Goal: Task Accomplishment & Management: Manage account settings

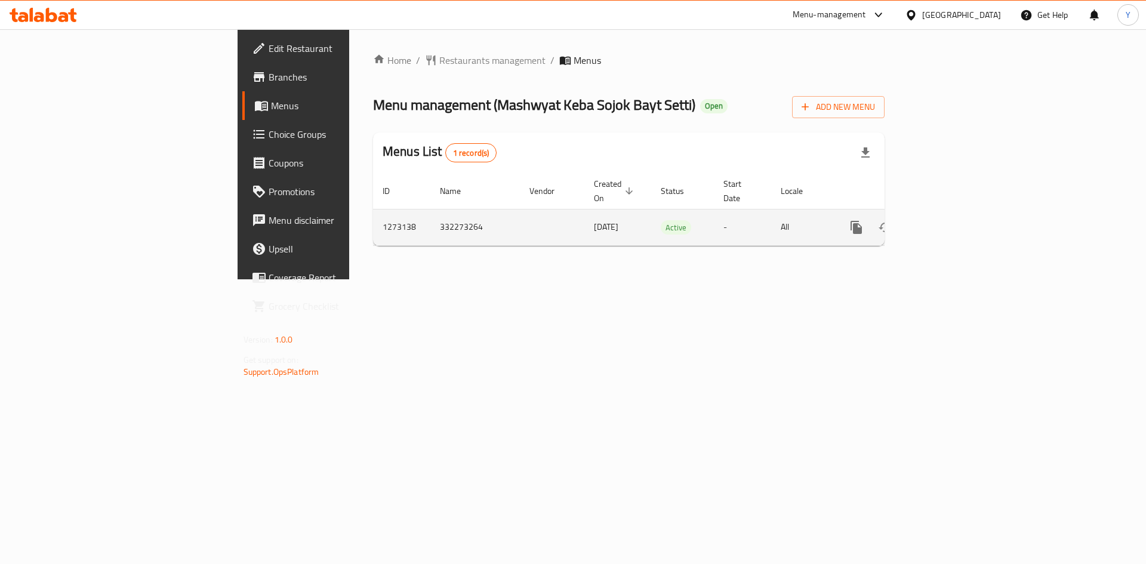
click at [949, 220] on icon "enhanced table" at bounding box center [942, 227] width 14 height 14
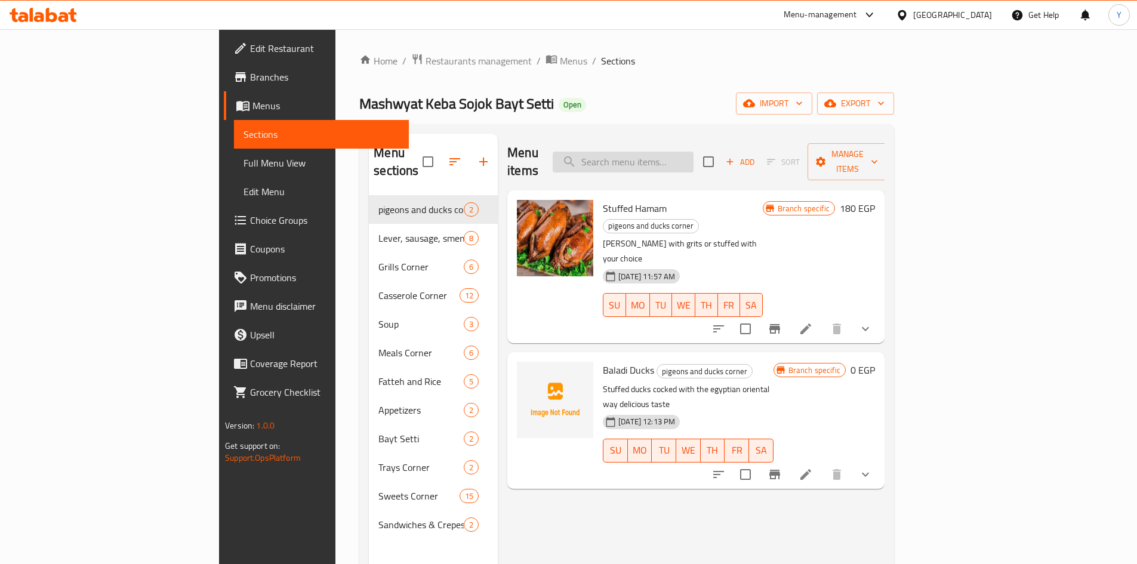
click at [693, 161] on input "search" at bounding box center [623, 162] width 141 height 21
paste input "Iskndrani Liver"
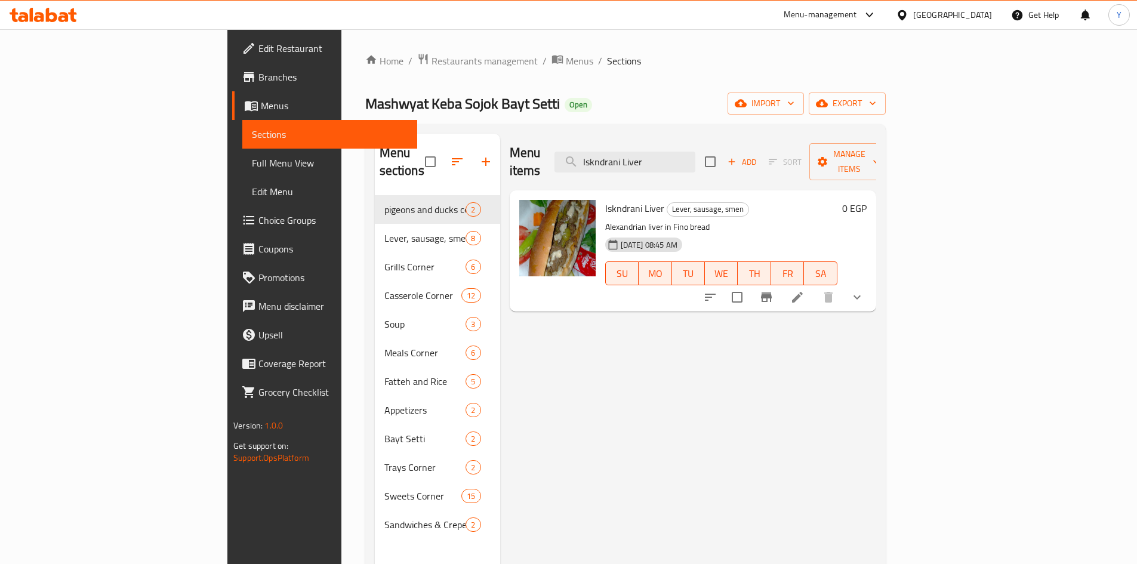
type input "Iskndrani Liver"
click at [803, 292] on icon at bounding box center [797, 297] width 11 height 11
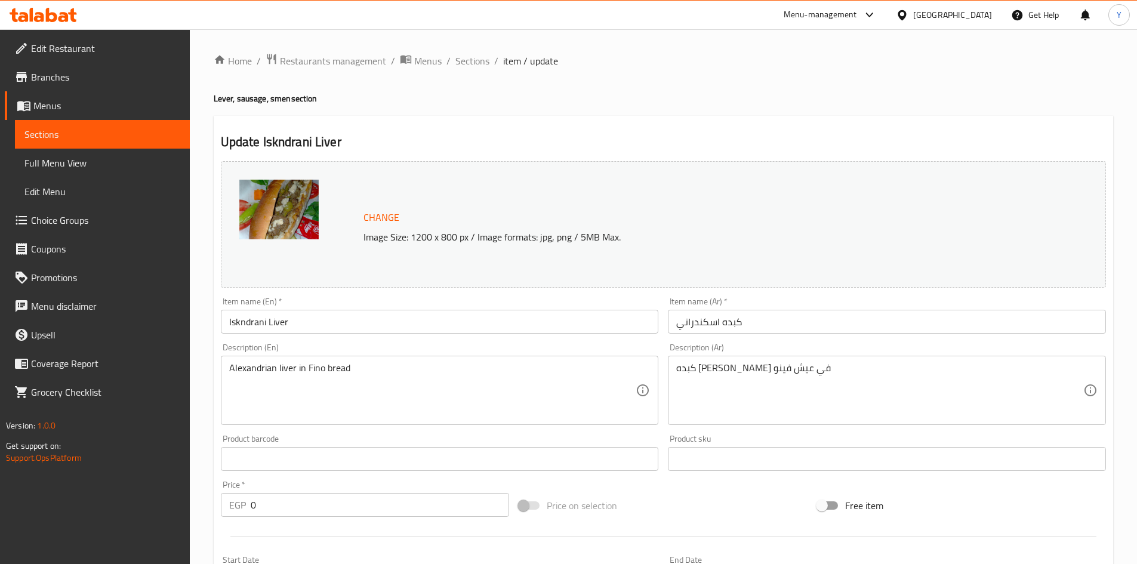
scroll to position [289, 0]
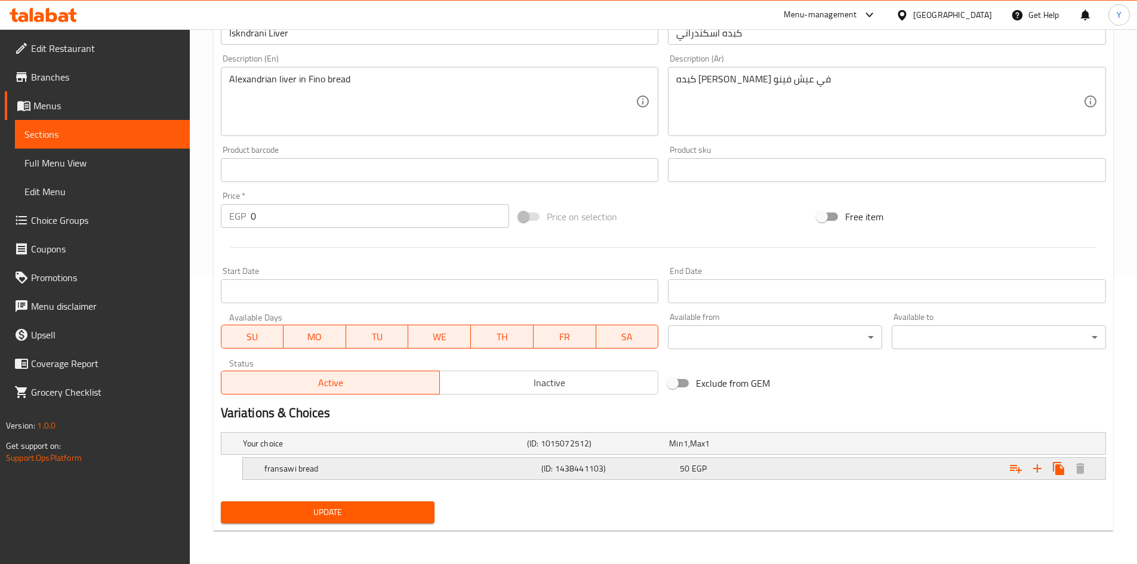
click at [611, 460] on div "(ID: 1438441103)" at bounding box center [608, 468] width 138 height 17
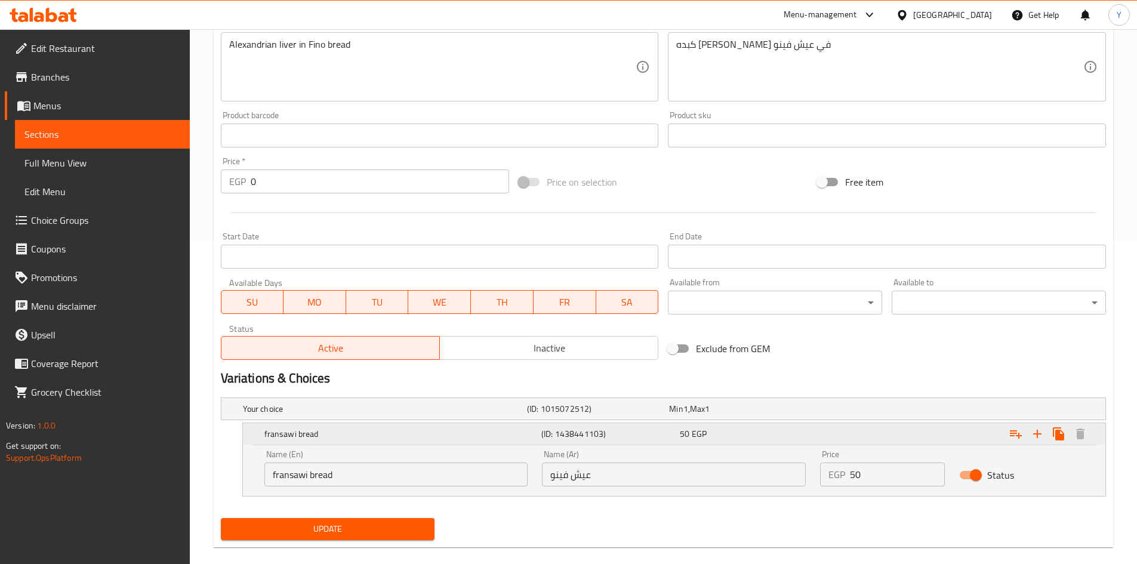
scroll to position [340, 0]
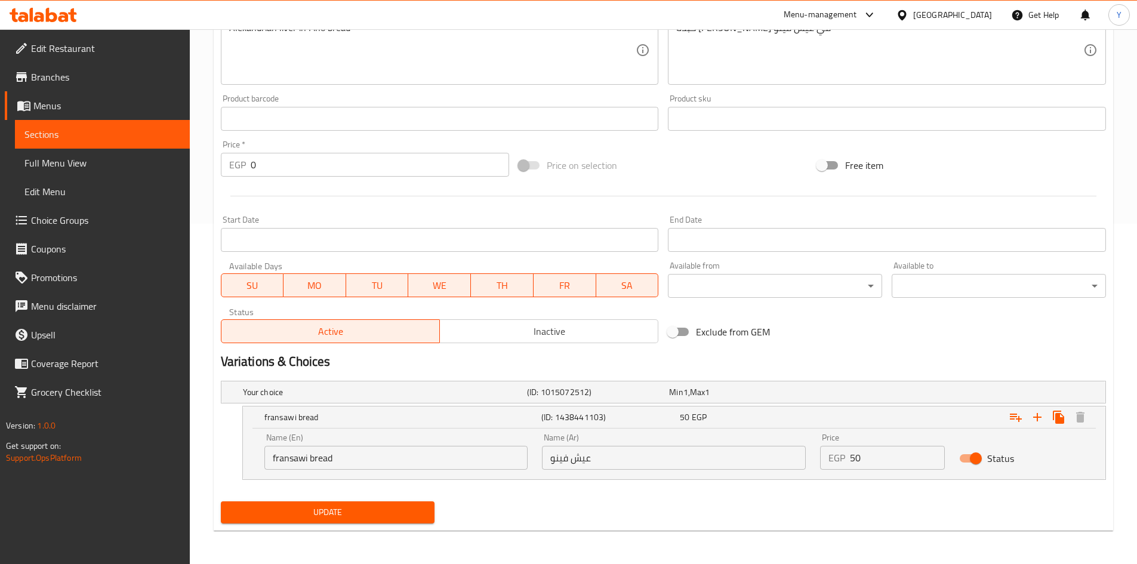
click at [597, 455] on input "عيش فينو" at bounding box center [674, 458] width 264 height 24
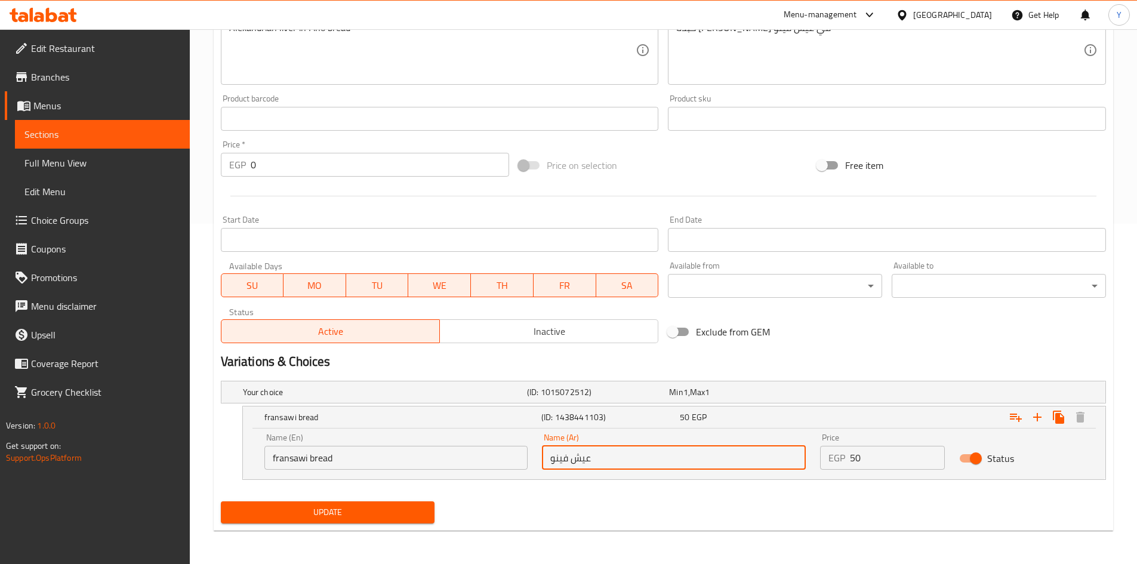
click at [597, 455] on input "عيش فينو" at bounding box center [674, 458] width 264 height 24
click at [414, 465] on input "fransawi bread" at bounding box center [396, 458] width 264 height 24
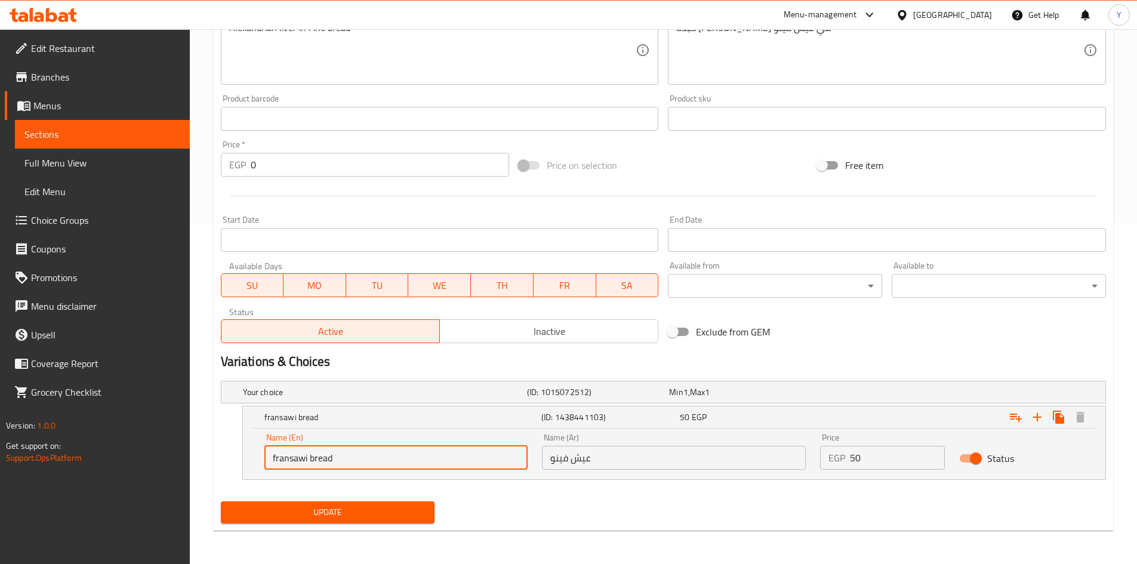
click at [414, 465] on input "fransawi bread" at bounding box center [396, 458] width 264 height 24
paste input "ino bread"
click at [405, 467] on input "fino bread" at bounding box center [396, 458] width 264 height 24
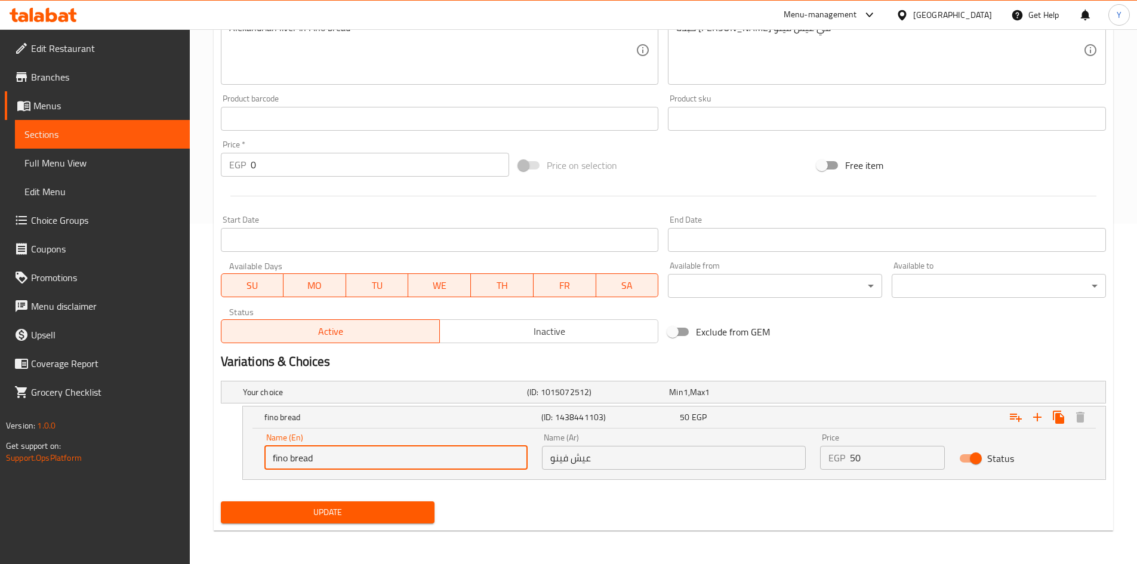
click at [405, 467] on input "fino bread" at bounding box center [396, 458] width 264 height 24
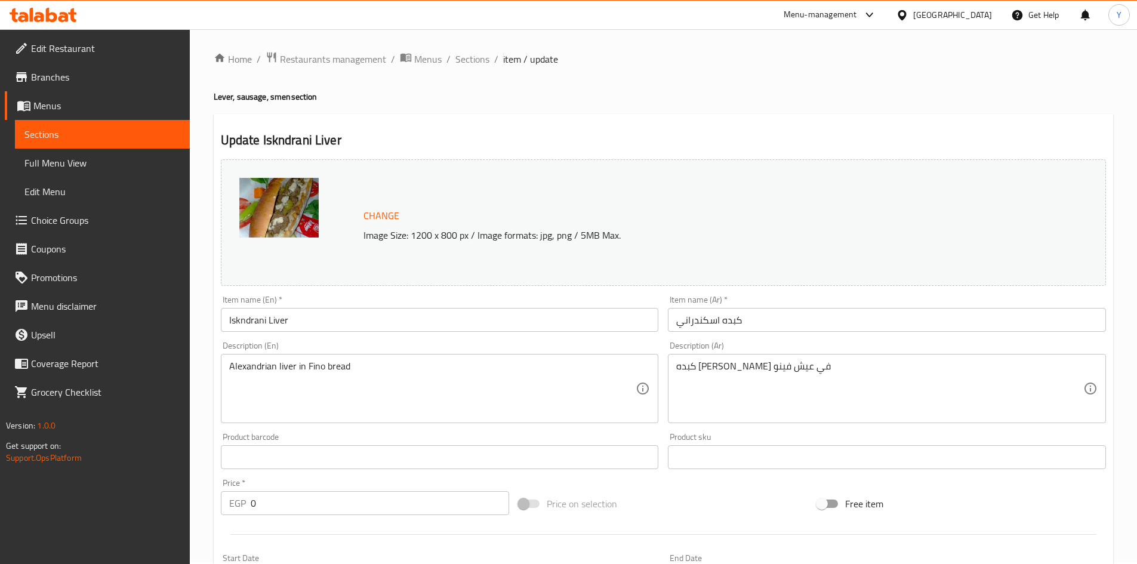
scroll to position [0, 0]
type input "Fino Bread"
click at [305, 321] on input "Iskndrani Liver" at bounding box center [440, 322] width 438 height 24
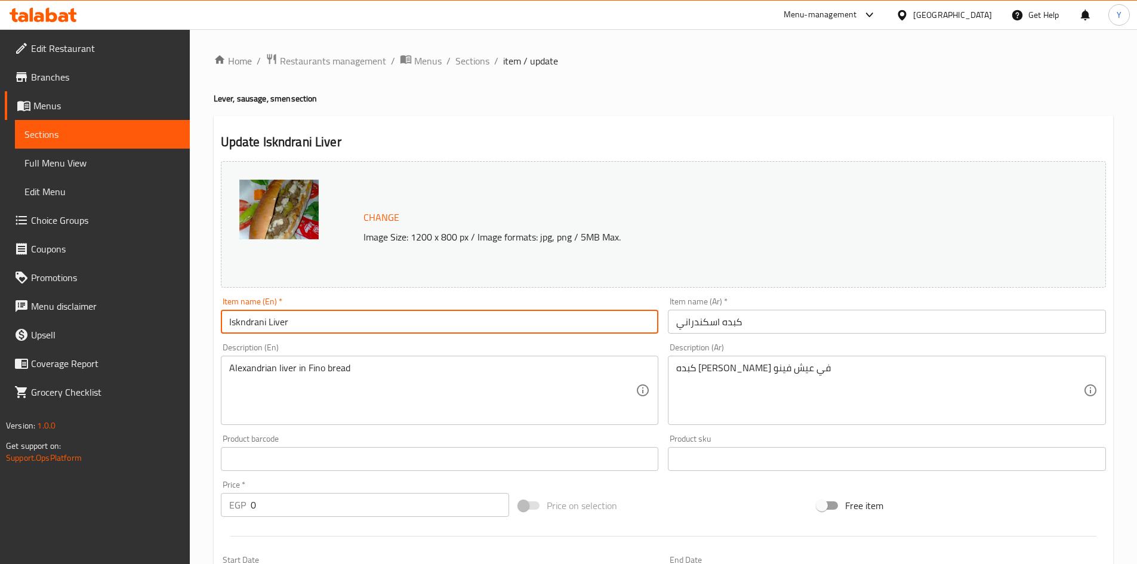
click at [305, 321] on input "Iskndrani Liver" at bounding box center [440, 322] width 438 height 24
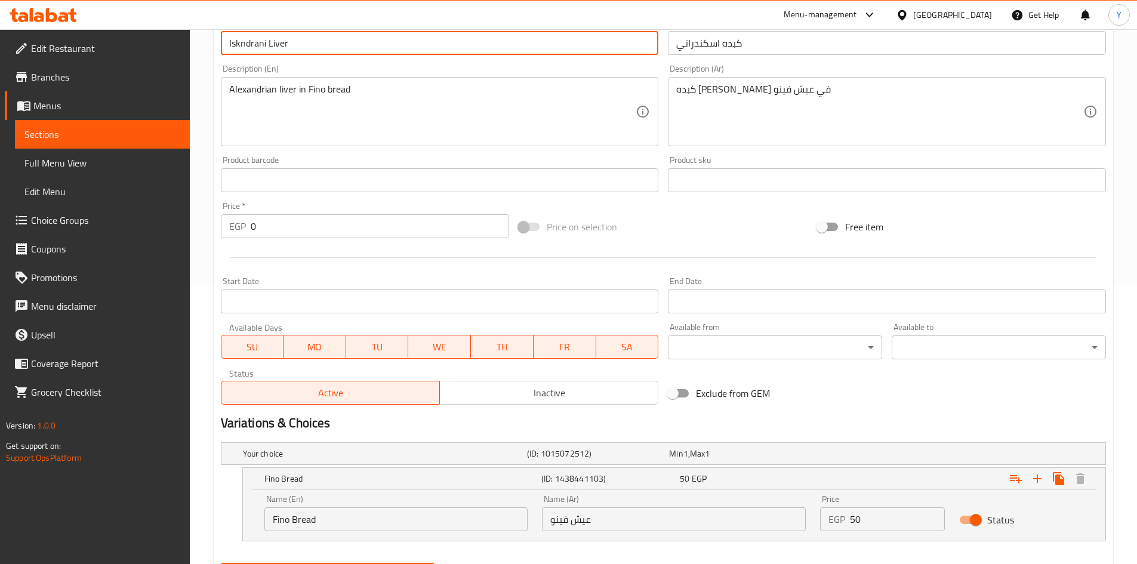
scroll to position [340, 0]
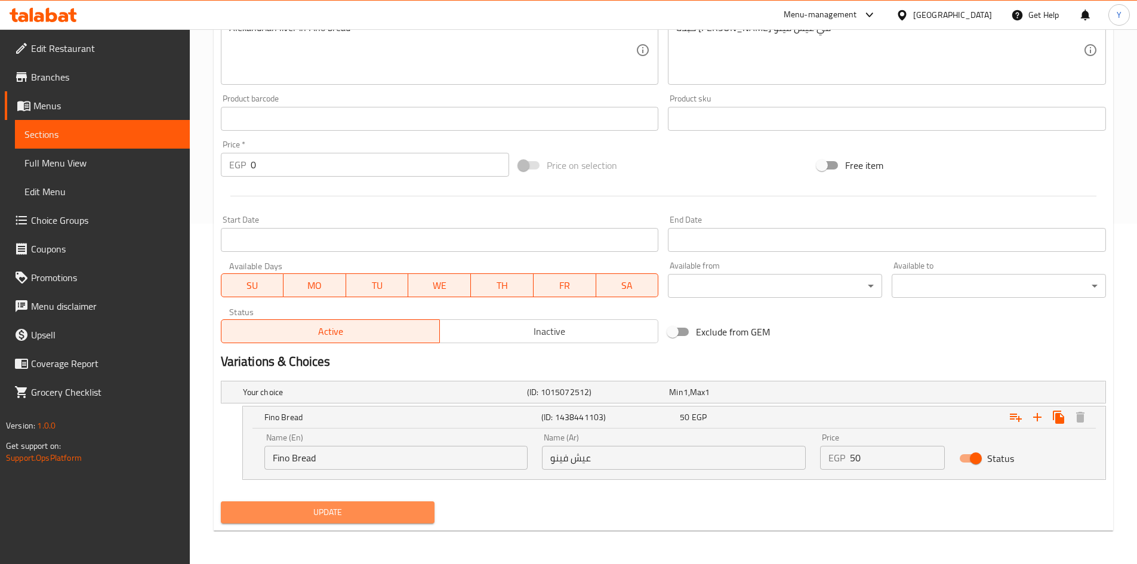
click at [327, 510] on span "Update" at bounding box center [327, 512] width 195 height 15
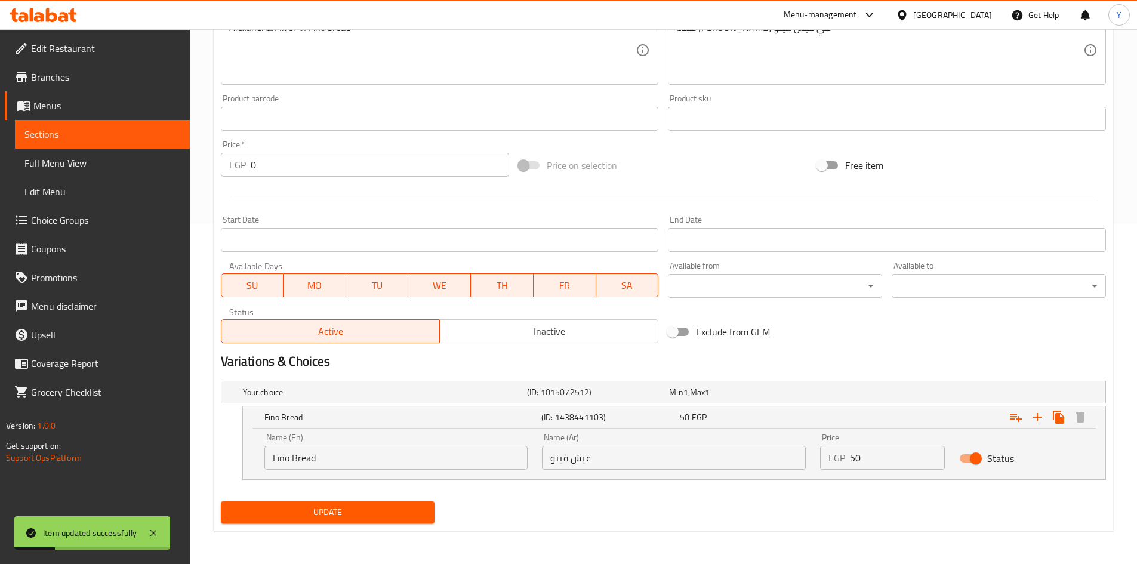
click at [88, 164] on span "Full Menu View" at bounding box center [102, 163] width 156 height 14
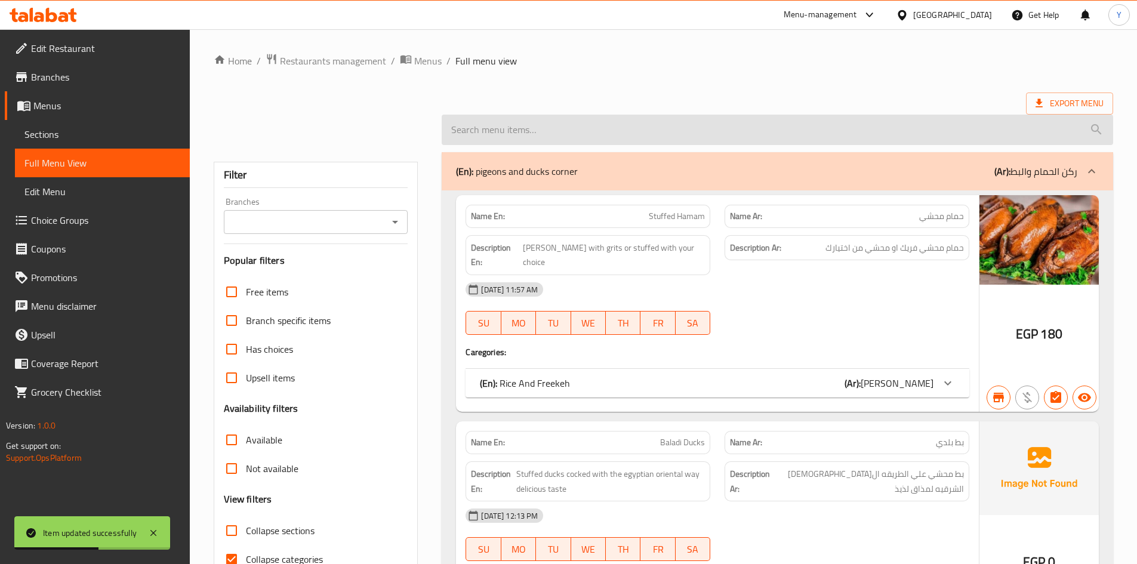
click at [511, 135] on input "search" at bounding box center [777, 130] width 671 height 30
paste input "Iskndrani Liver"
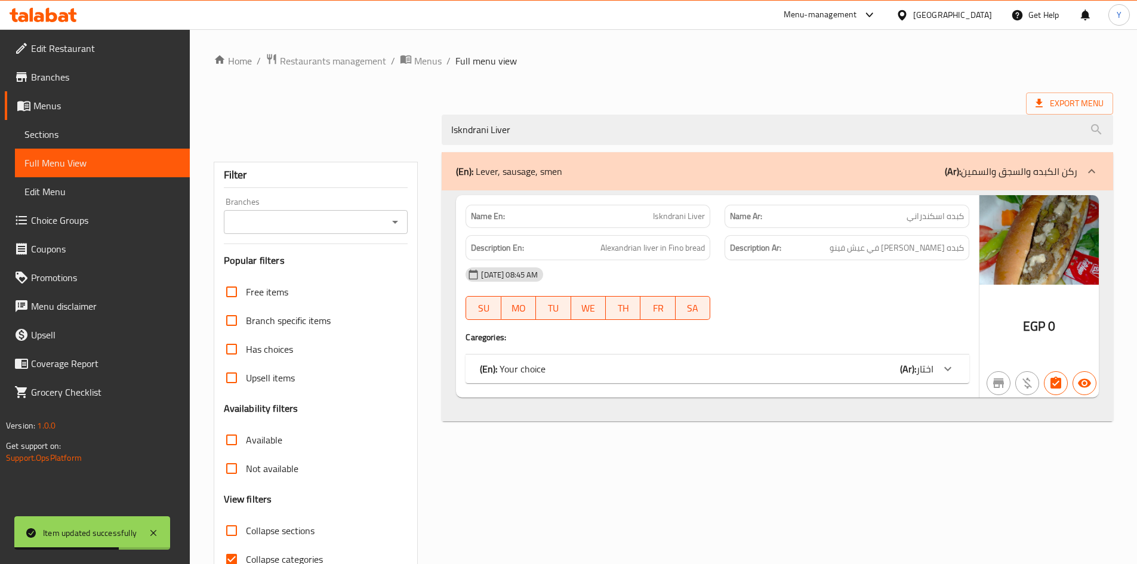
type input "Iskndrani Liver"
click at [832, 360] on div "(En): Your choice (Ar): اختار" at bounding box center [717, 368] width 504 height 29
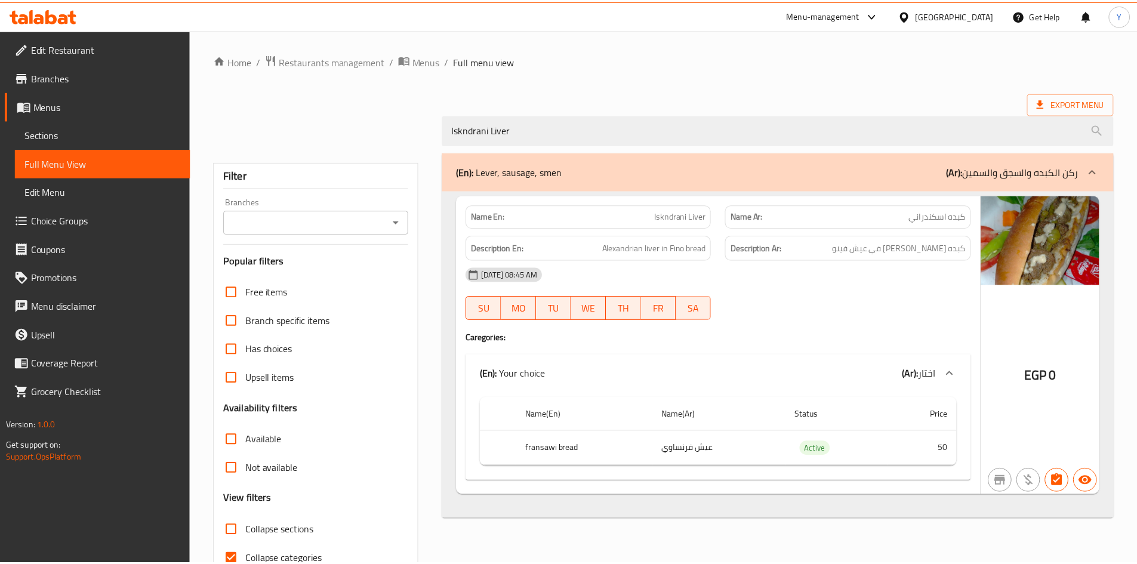
scroll to position [63, 0]
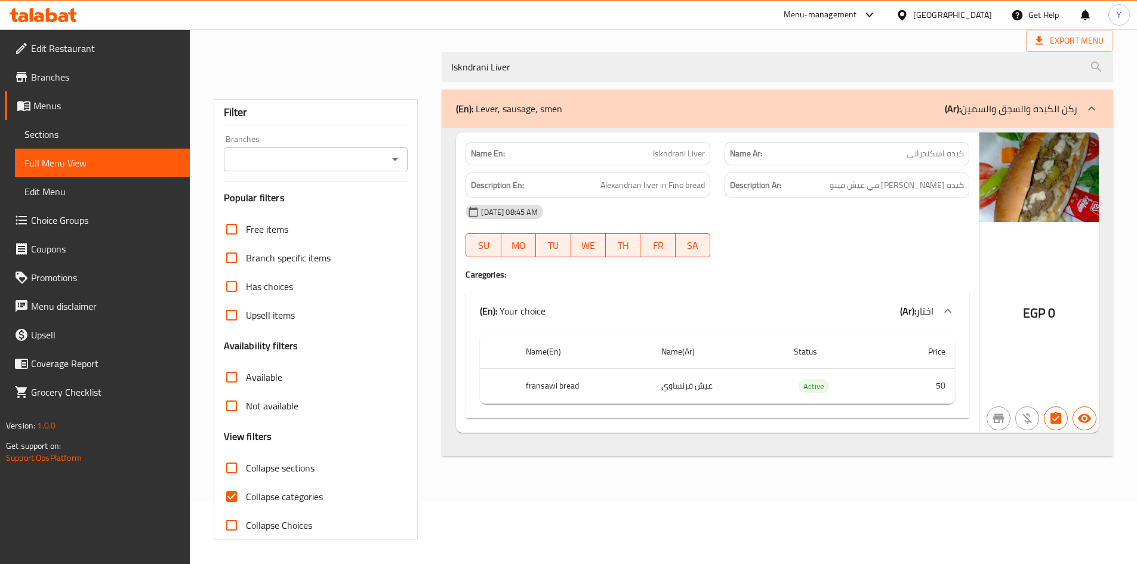
click at [783, 422] on div "Name En: Iskndrani Liver Name Ar: كبده اسكندراني Description En: Alexandrian li…" at bounding box center [717, 282] width 523 height 300
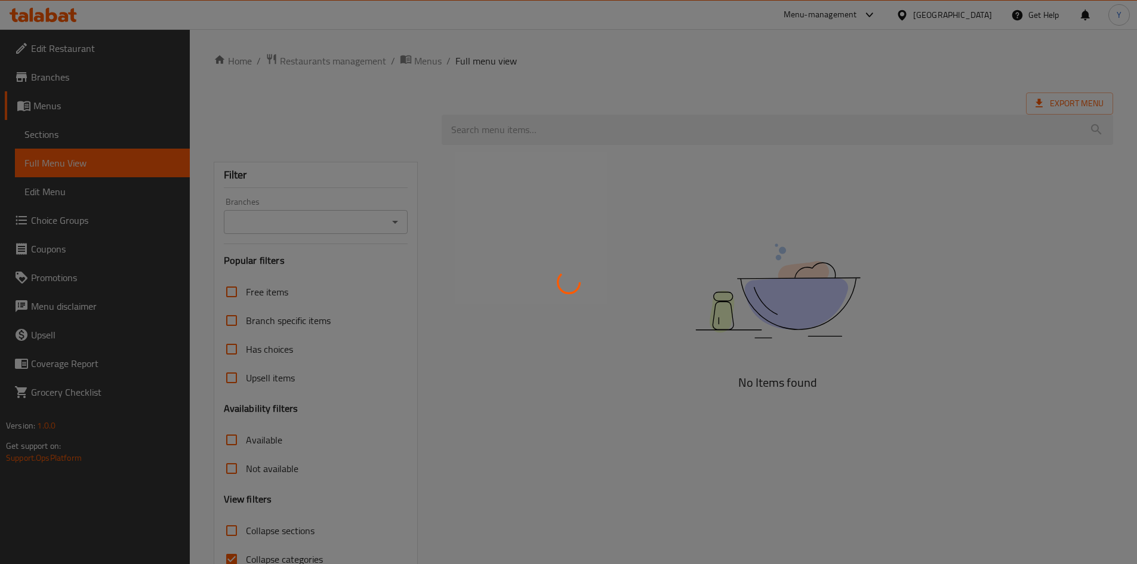
click at [599, 132] on div at bounding box center [568, 282] width 1137 height 564
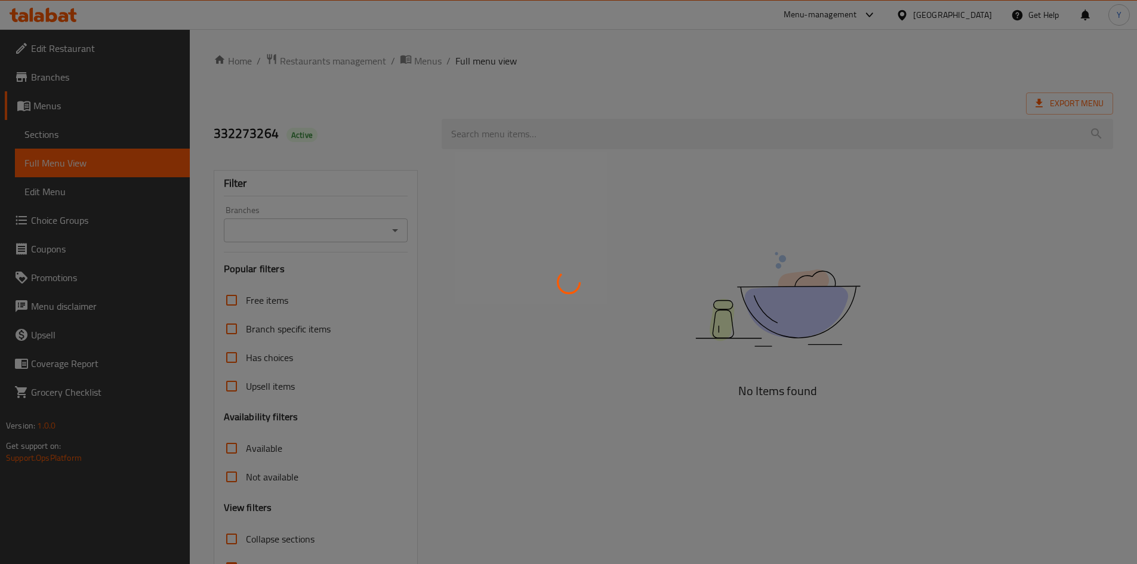
click at [599, 132] on div at bounding box center [568, 282] width 1137 height 564
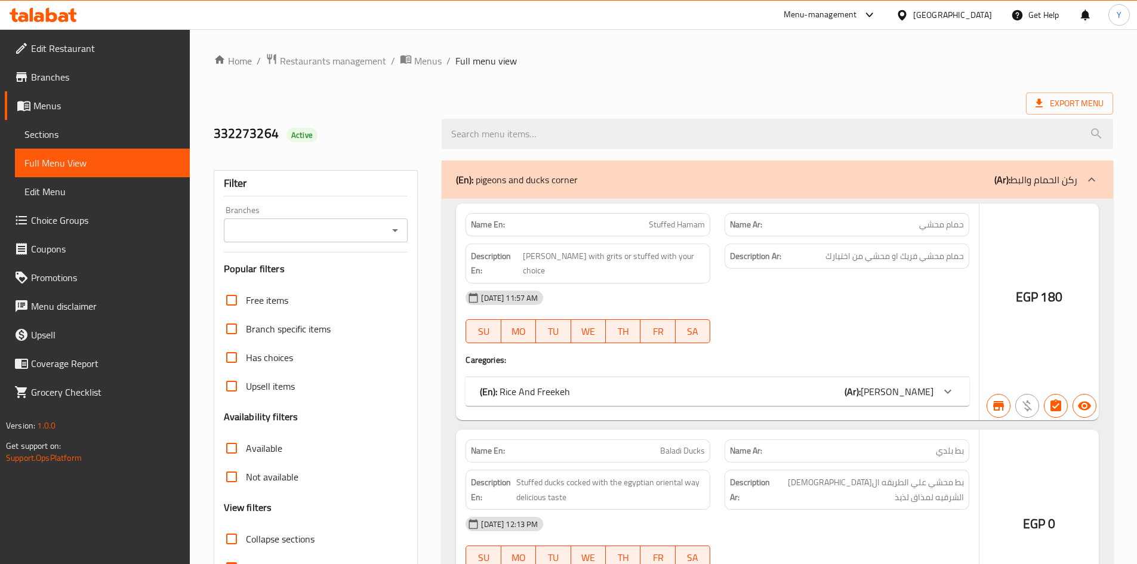
click at [599, 132] on div at bounding box center [568, 282] width 1137 height 564
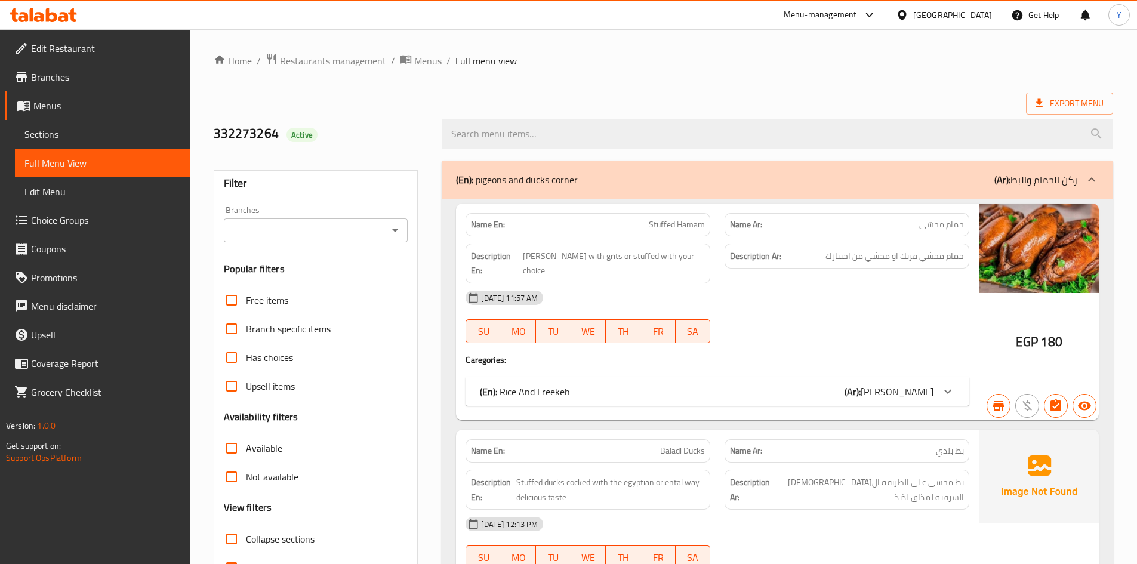
click at [599, 132] on input "search" at bounding box center [777, 134] width 671 height 30
paste input "Iskndrani Liver"
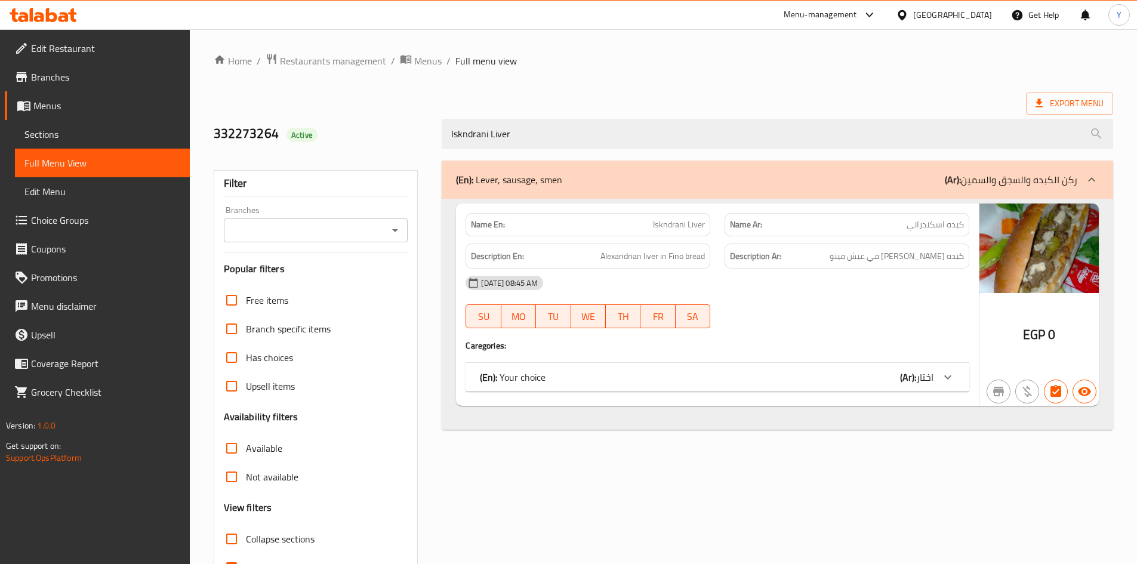
type input "Iskndrani Liver"
click at [745, 373] on div "(En): Your choice (Ar): اختار" at bounding box center [707, 377] width 454 height 14
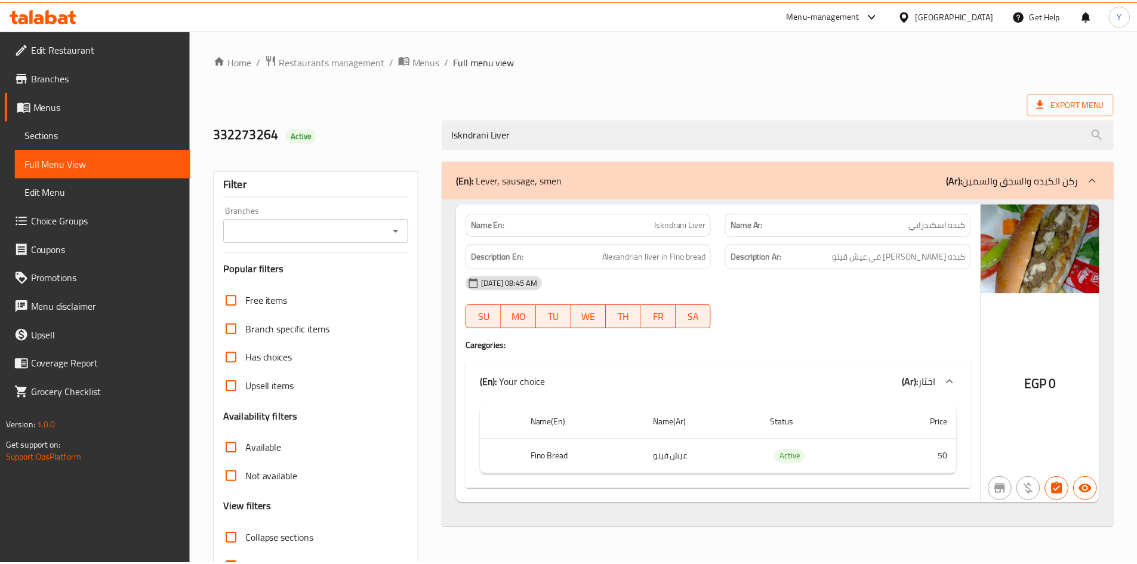
scroll to position [71, 0]
